Goal: Communication & Community: Answer question/provide support

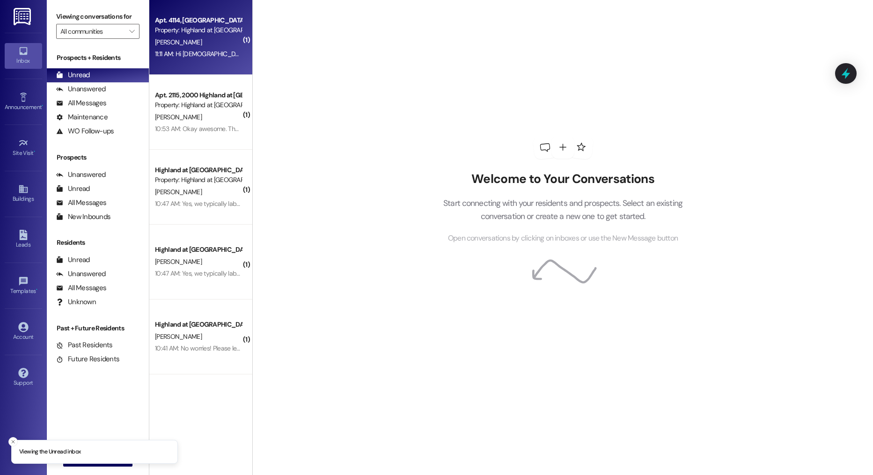
click at [220, 44] on div "[PERSON_NAME]" at bounding box center [198, 43] width 89 height 12
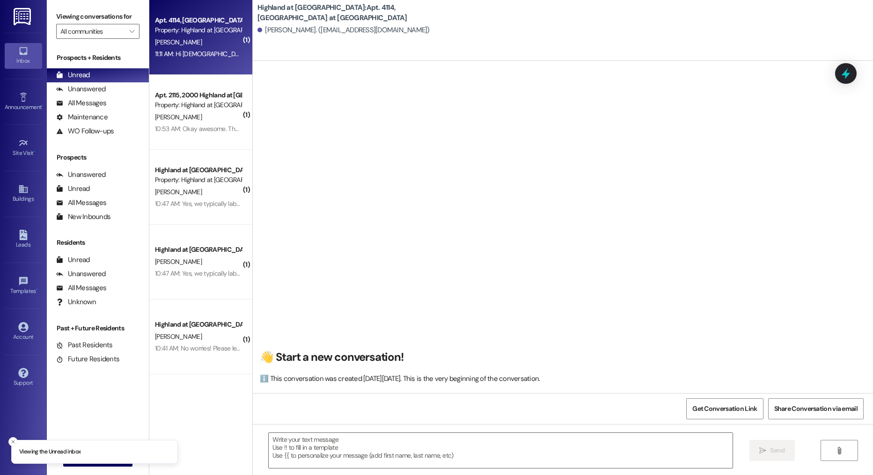
scroll to position [1018, 0]
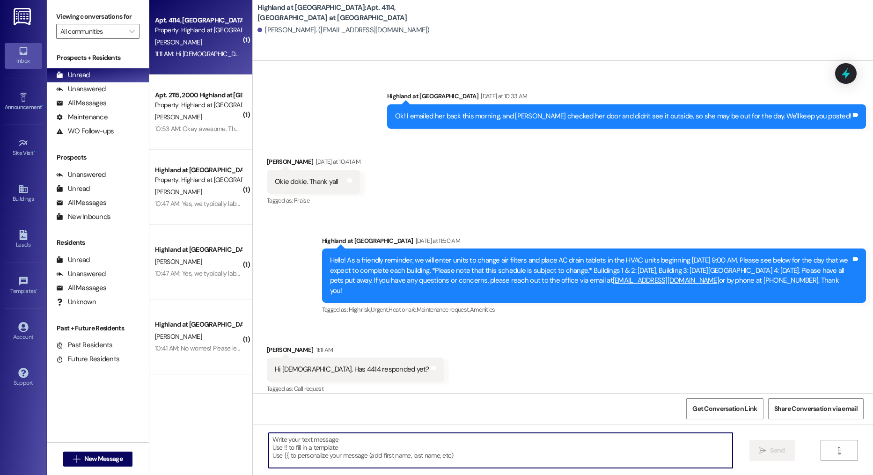
click at [362, 435] on textarea at bounding box center [501, 450] width 465 height 35
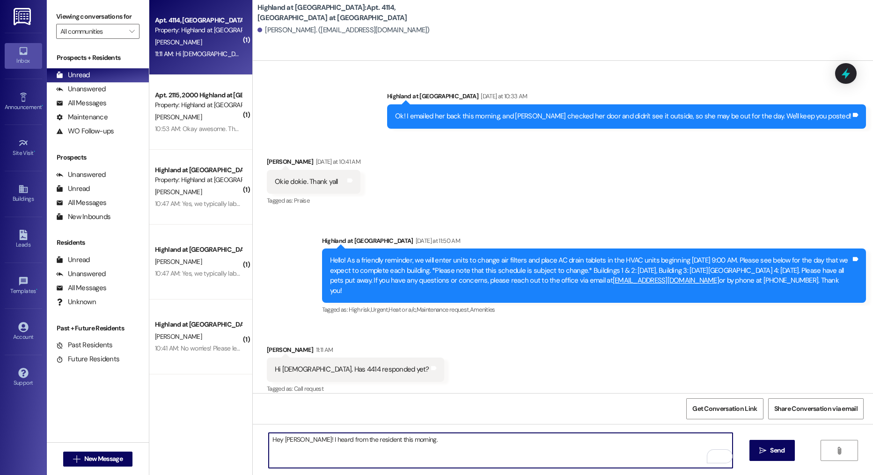
click at [314, 442] on textarea "Hey [PERSON_NAME]! I heard from the resident this morning." at bounding box center [501, 450] width 465 height 35
drag, startPoint x: 421, startPoint y: 438, endPoint x: 378, endPoint y: 443, distance: 43.4
click at [378, 443] on textarea "Hey [PERSON_NAME]! I heard back from the resident this morning." at bounding box center [501, 450] width 465 height 35
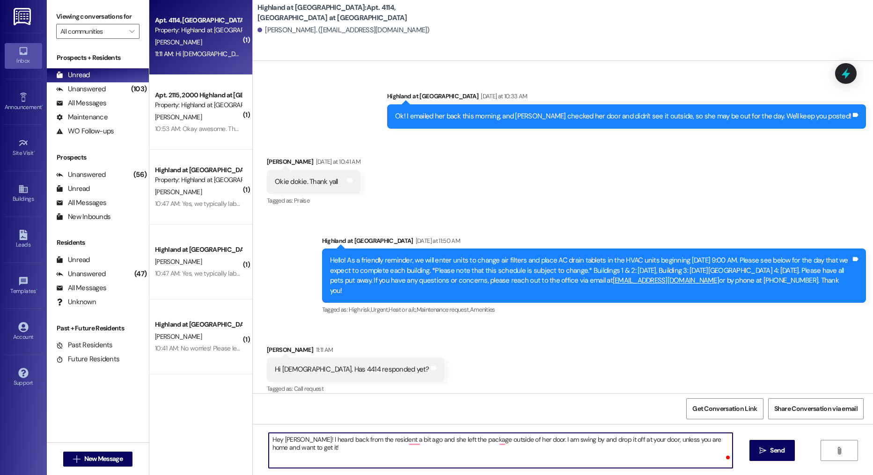
type textarea "Hey [PERSON_NAME]! I heard back from the resident a bit ago and she left the pa…"
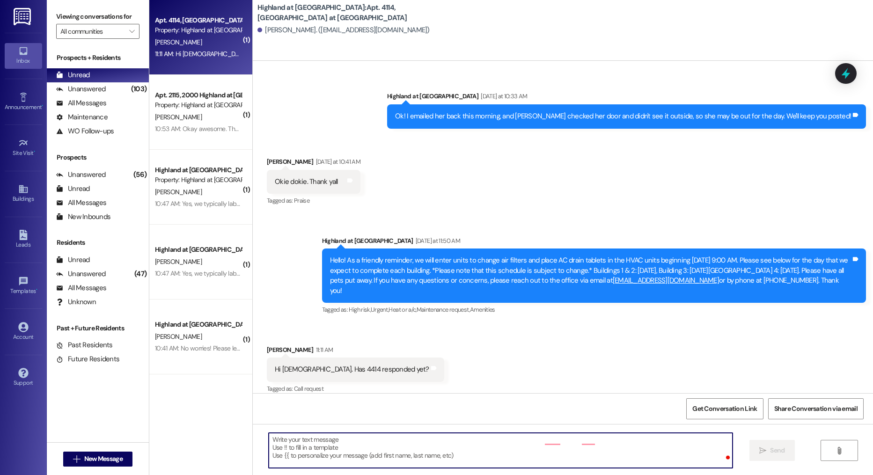
scroll to position [1017, 0]
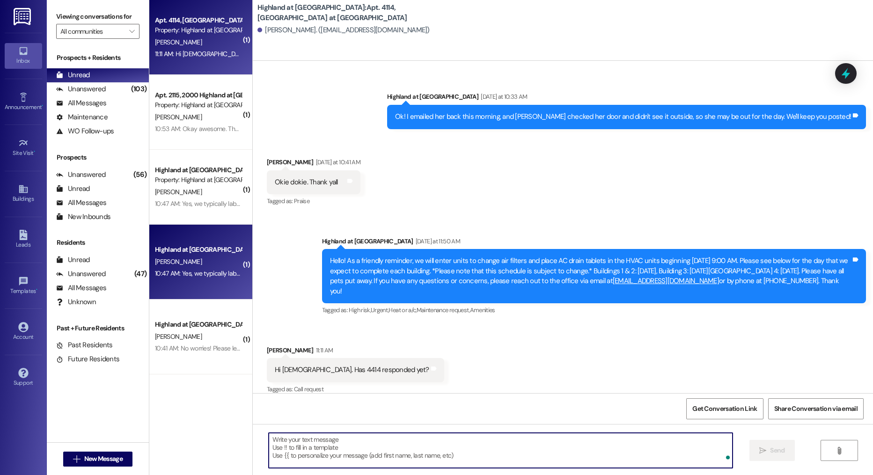
click at [193, 282] on div "Highland at [GEOGRAPHIC_DATA] [PERSON_NAME] 10:47 AM: Yes, we typically label t…" at bounding box center [200, 262] width 103 height 75
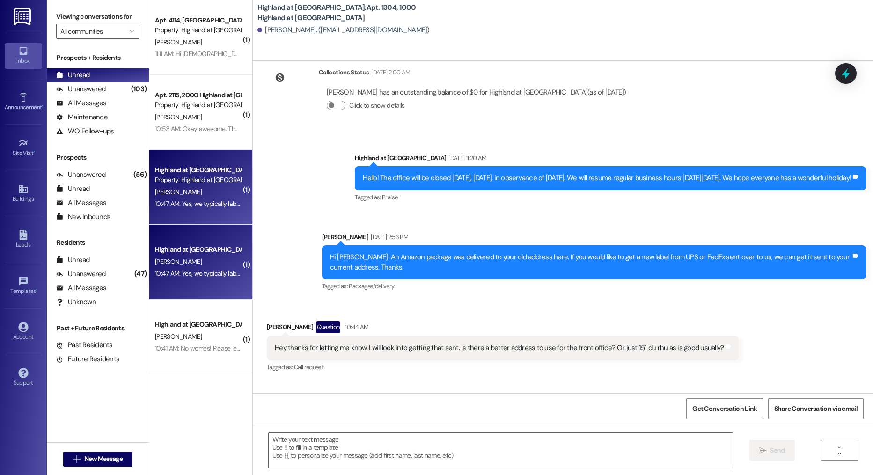
scroll to position [16368, 0]
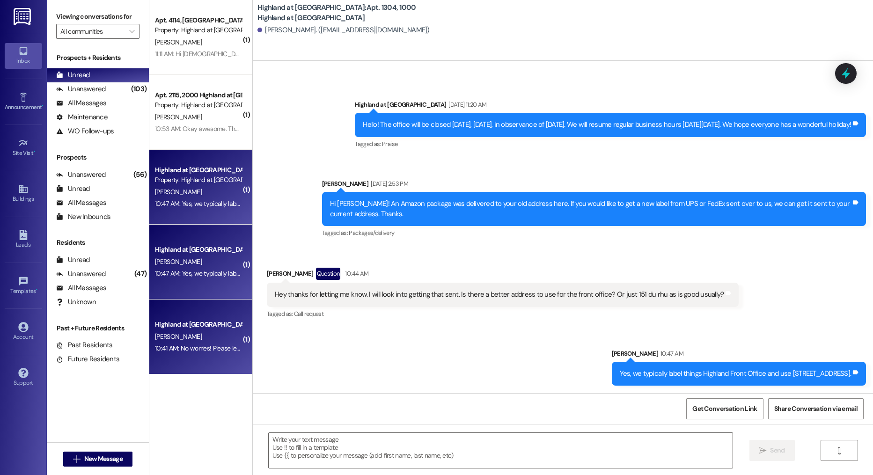
click at [212, 345] on div "10:41 AM: No worries! Please let me know if you need anything. 10:41 AM: No wor…" at bounding box center [239, 348] width 168 height 8
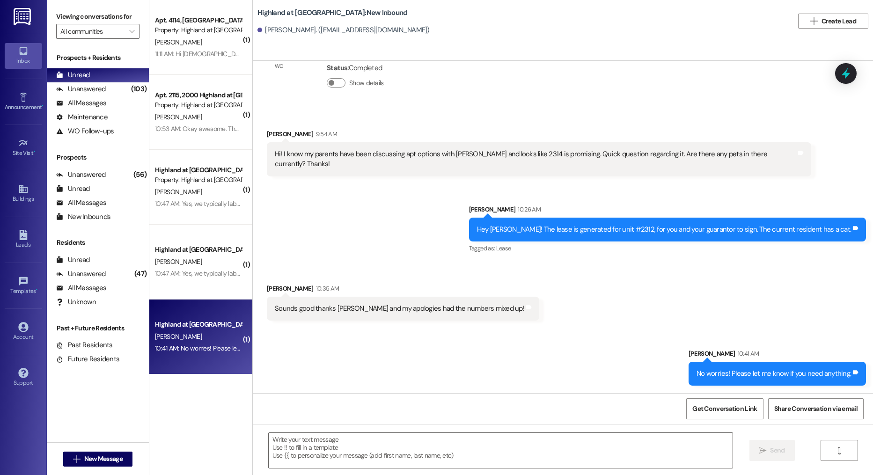
scroll to position [11013, 0]
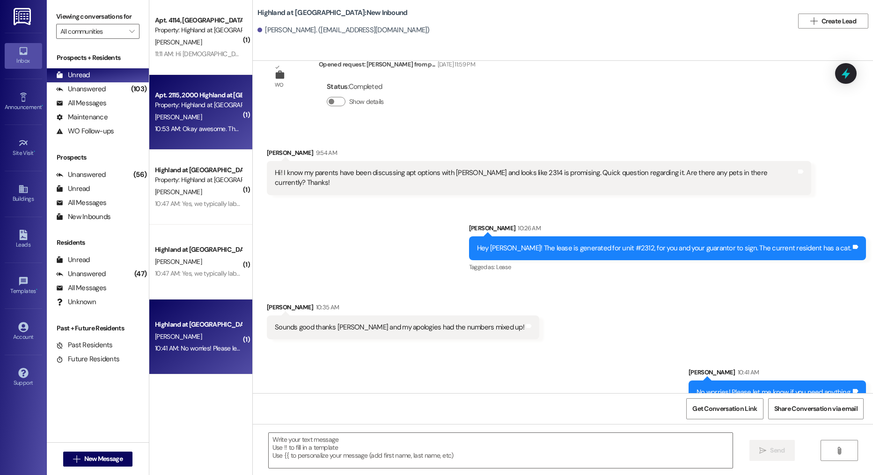
click at [204, 133] on div "10:53 AM: Okay awesome. Thank you! 10:53 AM: Okay awesome. Thank you!" at bounding box center [206, 129] width 103 height 8
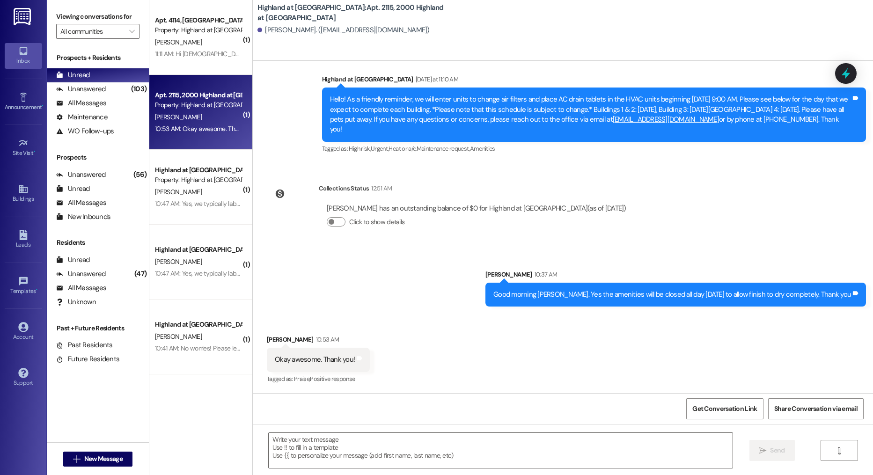
scroll to position [7051, 0]
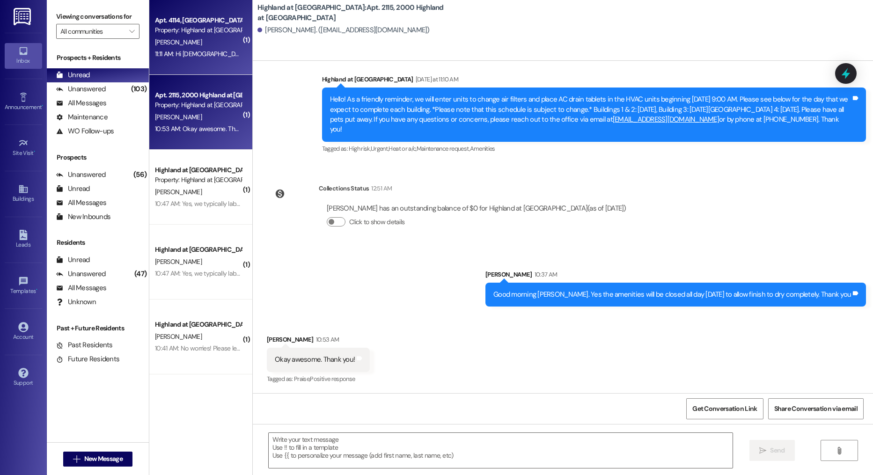
click at [183, 33] on div "Property: Highland at [GEOGRAPHIC_DATA]" at bounding box center [198, 30] width 87 height 10
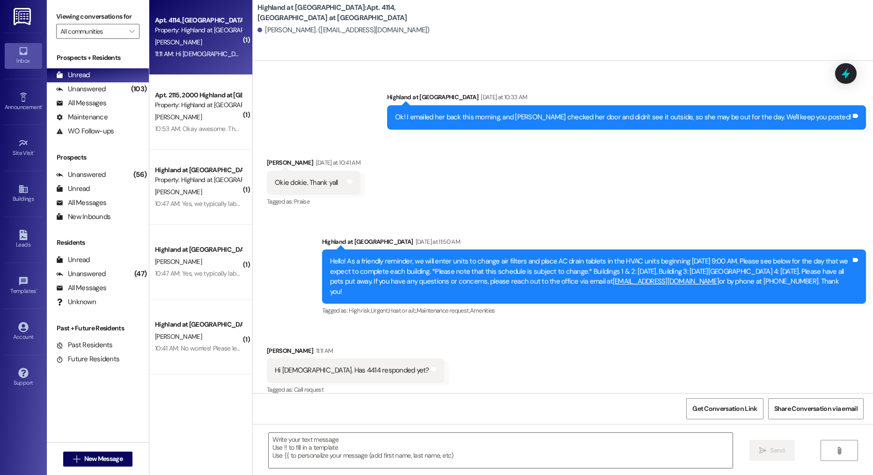
scroll to position [1096, 0]
